Goal: Find specific page/section: Find specific page/section

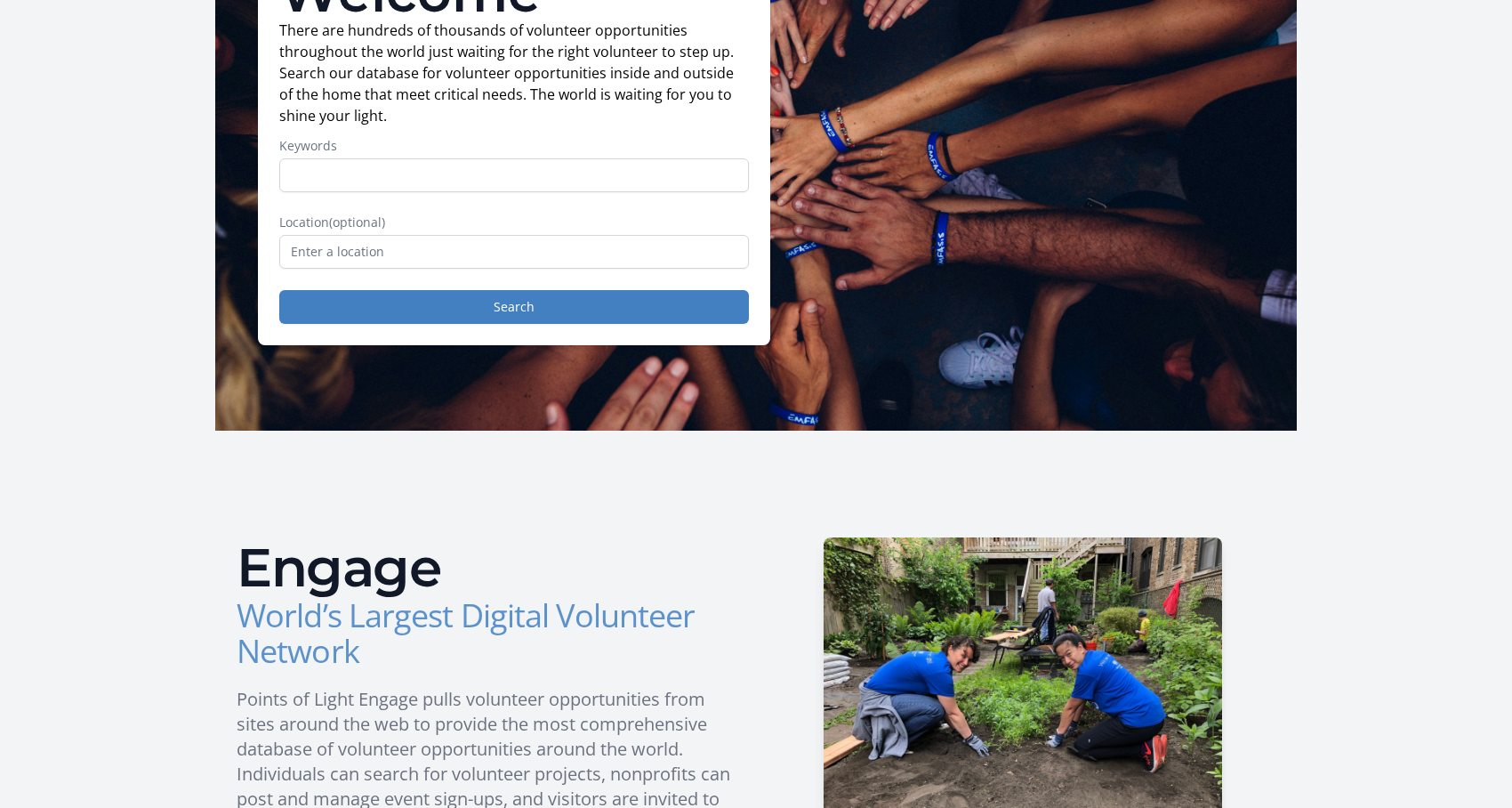
scroll to position [169, 0]
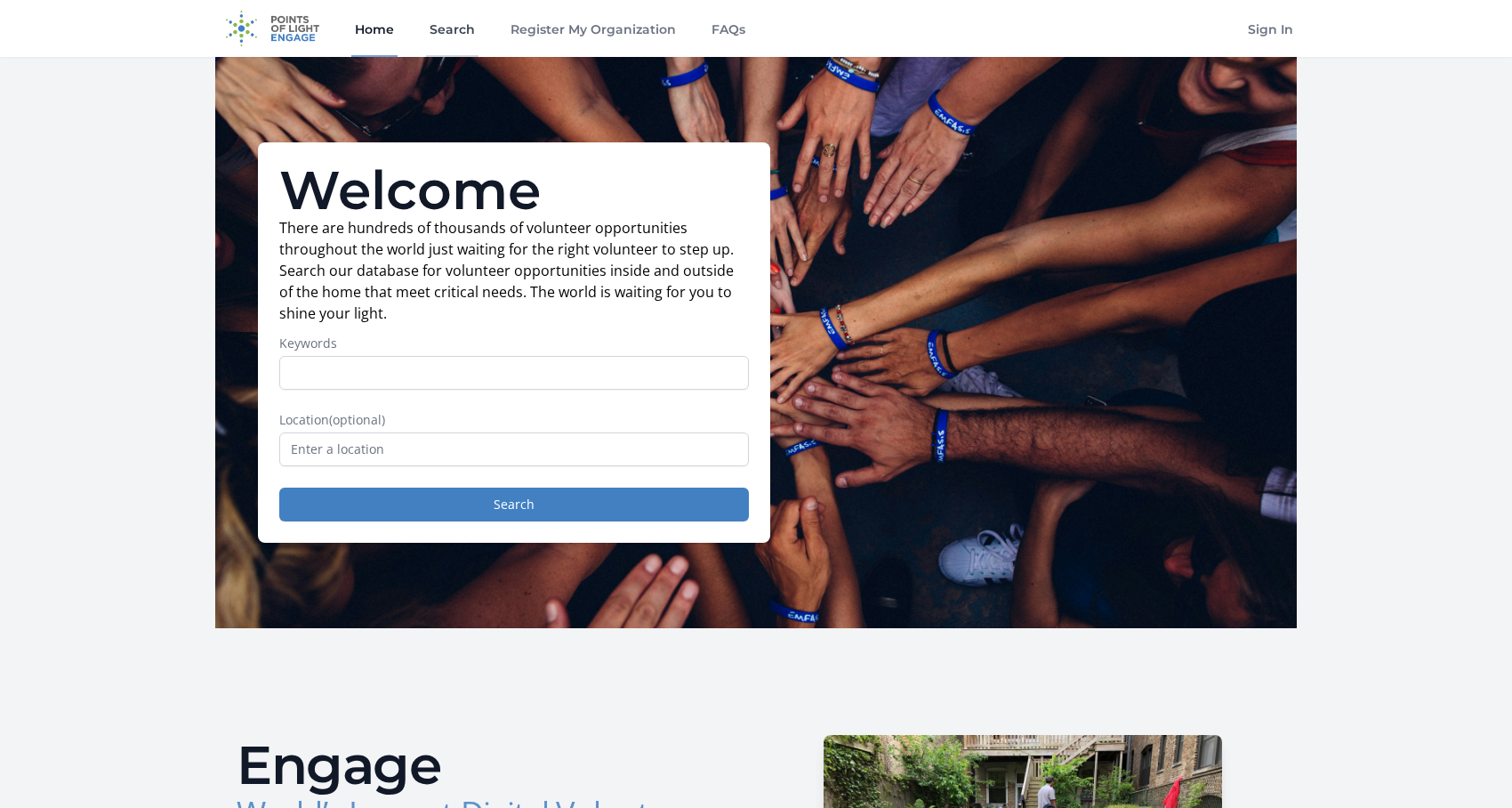
click at [458, 30] on link "Search" at bounding box center [452, 29] width 53 height 57
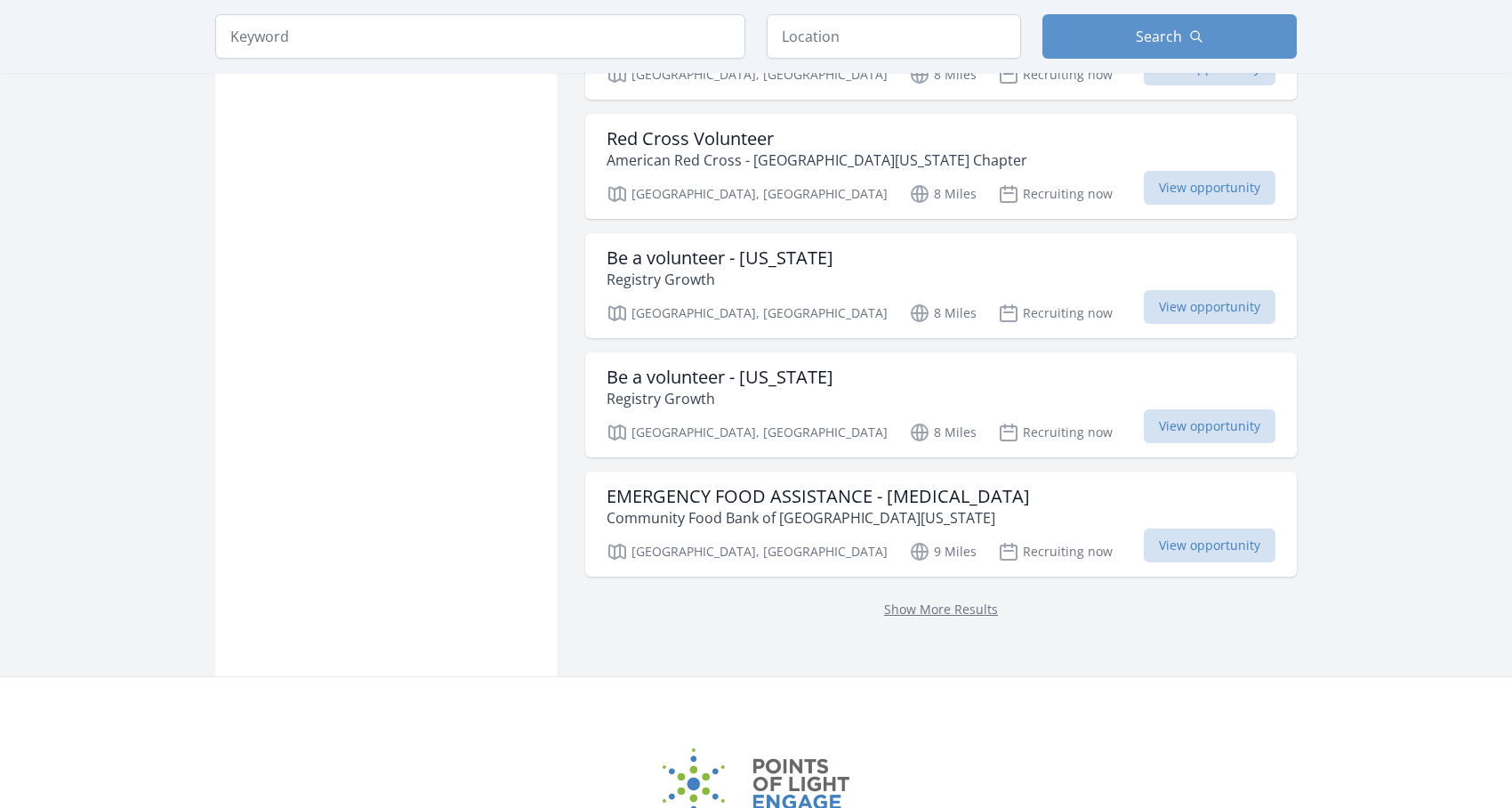
scroll to position [2135, 0]
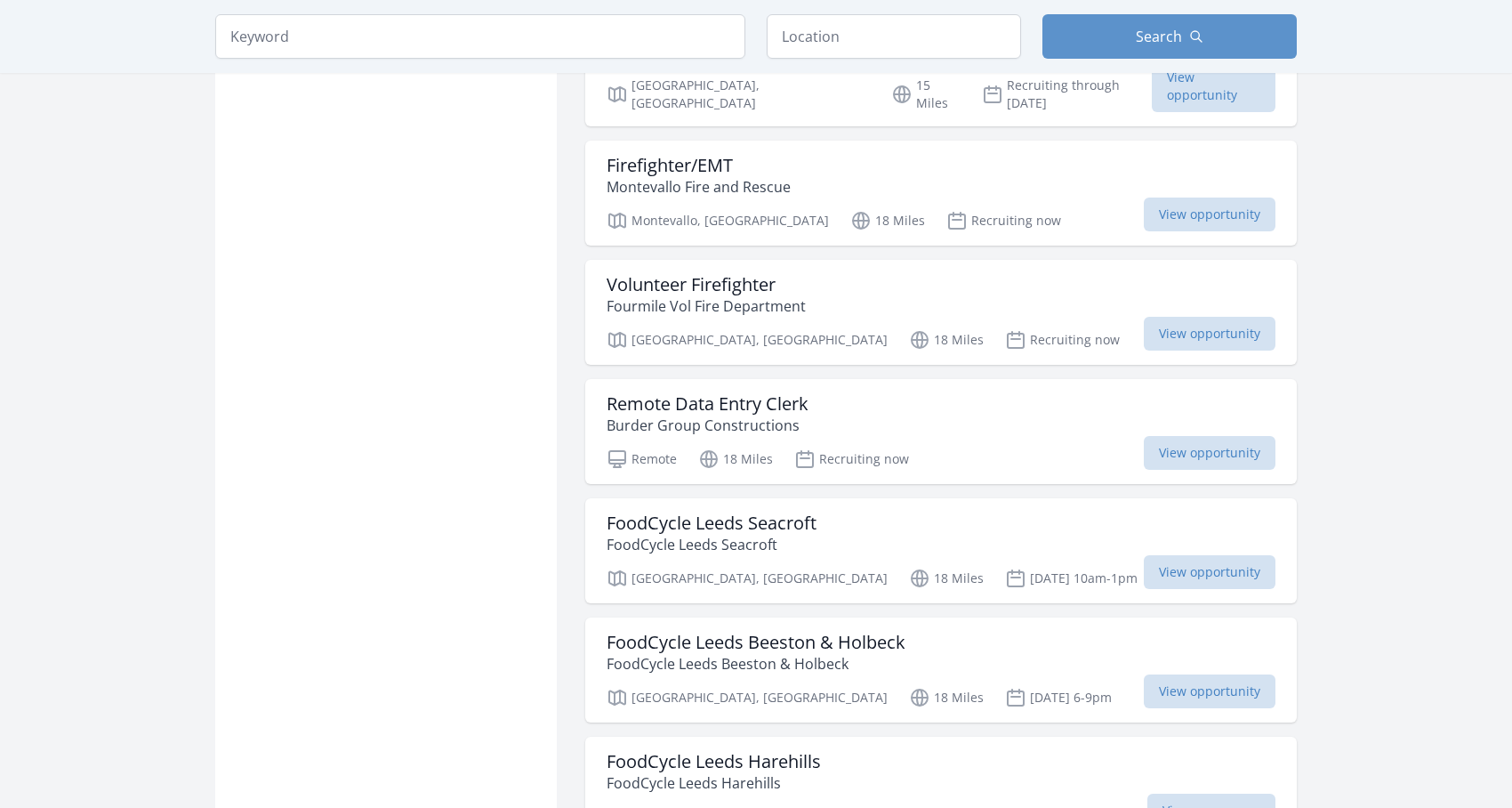
scroll to position [4271, 0]
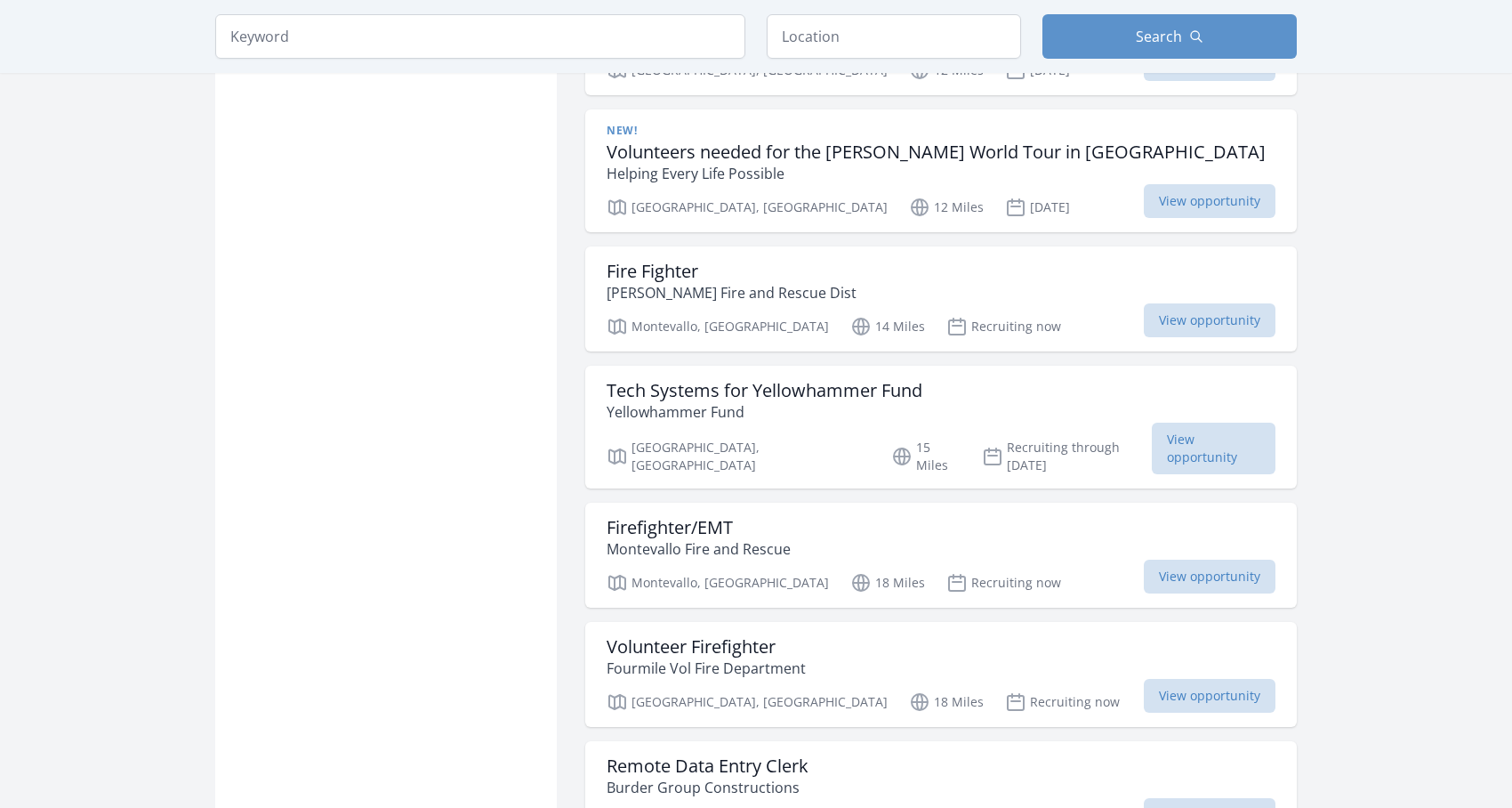
scroll to position [3381, 0]
